Goal: Information Seeking & Learning: Find specific fact

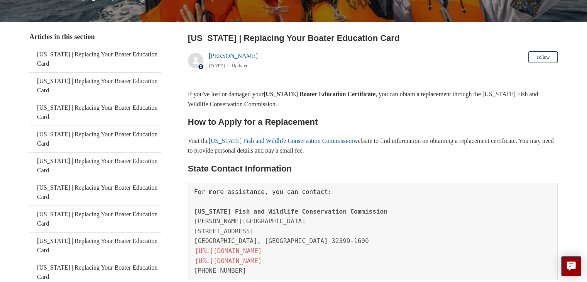
scroll to position [132, 0]
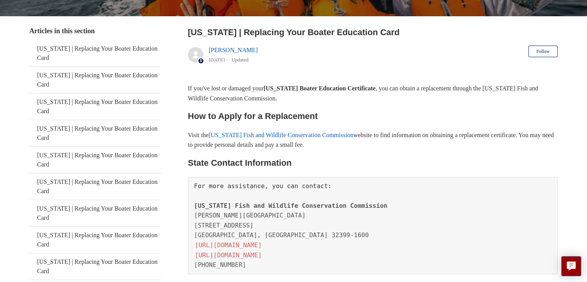
click at [309, 132] on link "[US_STATE] Fish and Wildlife Conservation Commission" at bounding box center [280, 135] width 145 height 7
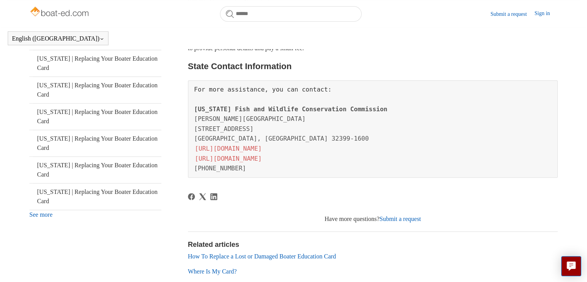
scroll to position [292, 0]
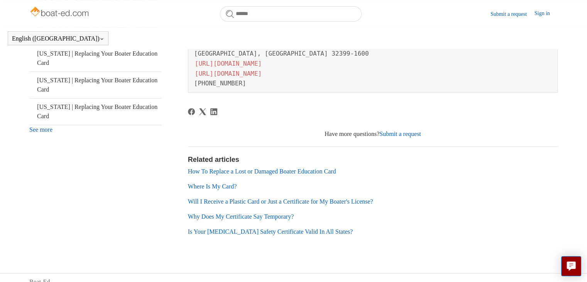
click at [241, 200] on link "Will I Receive a Plastic Card or Just a Certificate for My Boater's License?" at bounding box center [280, 201] width 185 height 7
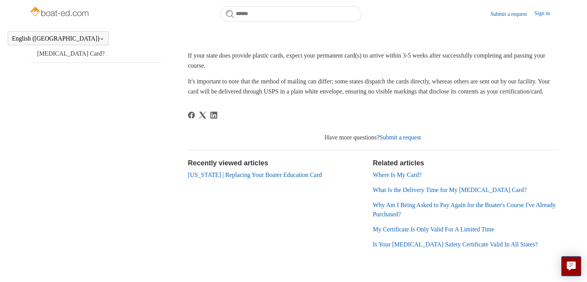
scroll to position [187, 0]
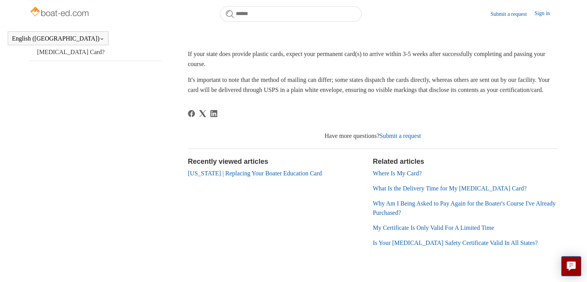
click at [262, 176] on link "[US_STATE] | Replacing Your Boater Education Card" at bounding box center [255, 173] width 134 height 7
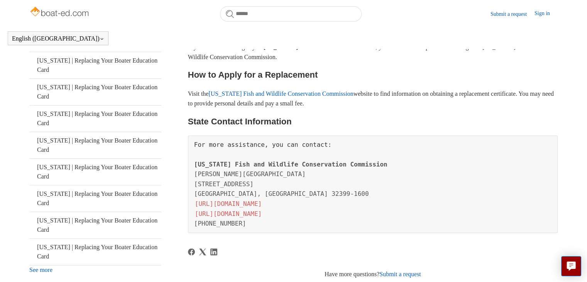
scroll to position [173, 0]
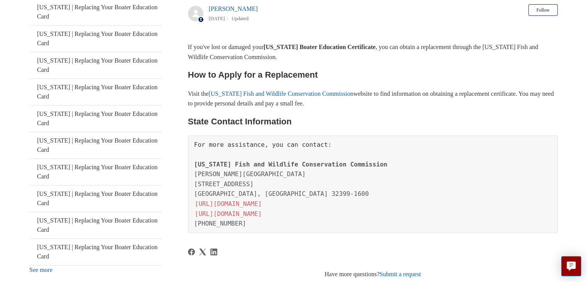
click at [262, 215] on link "https://myfwc.com/boating/safety-education/" at bounding box center [228, 213] width 68 height 9
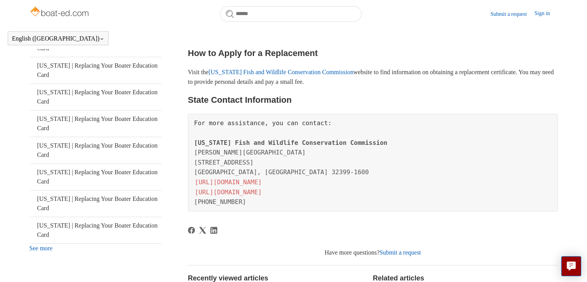
scroll to position [152, 0]
